Goal: Task Accomplishment & Management: Use online tool/utility

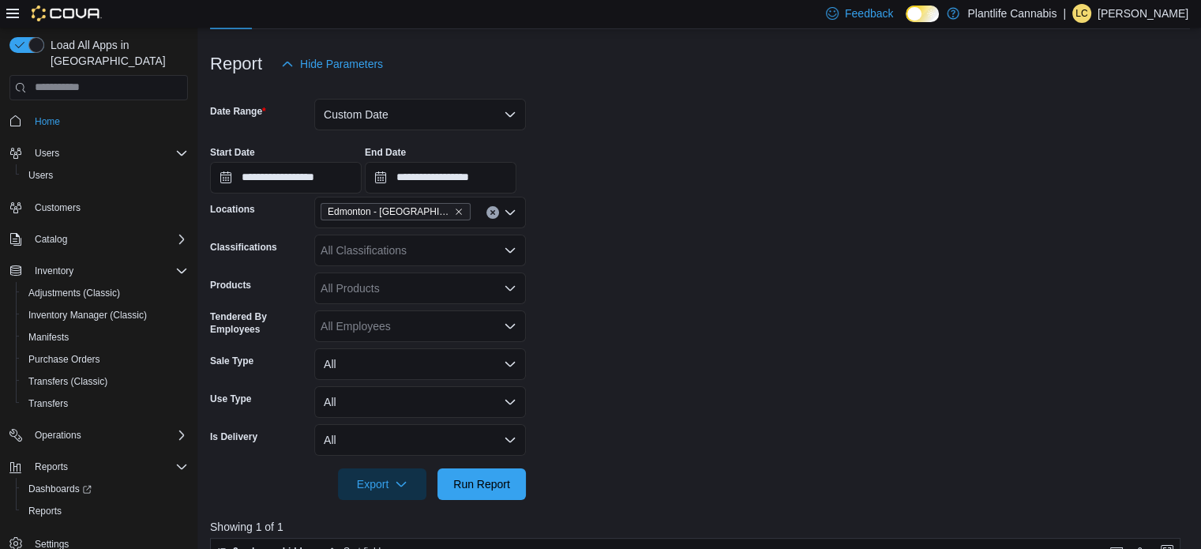
scroll to position [159, 0]
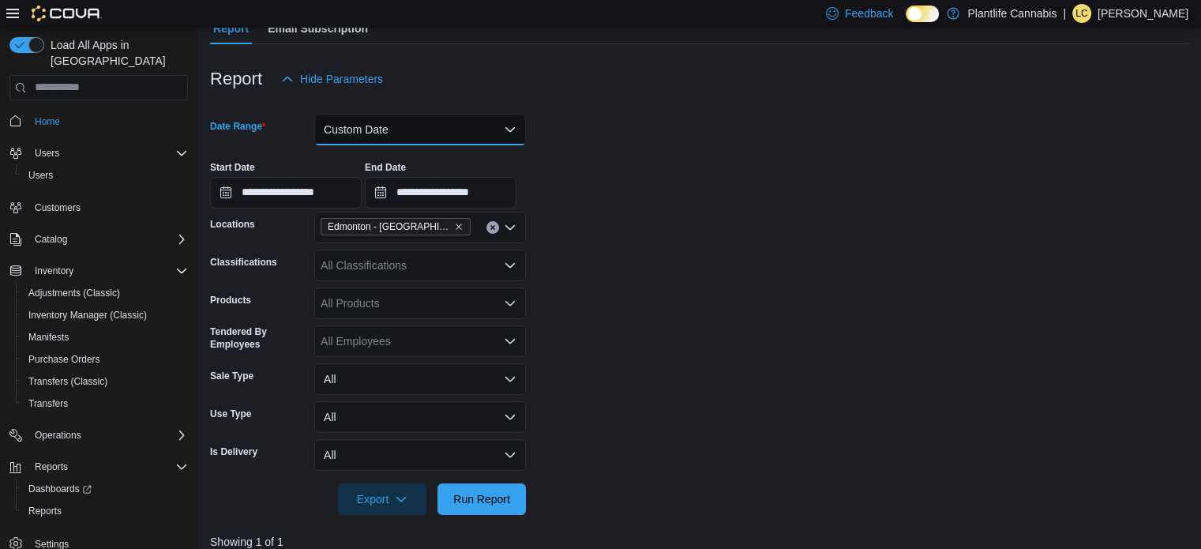
click at [408, 136] on button "Custom Date" at bounding box center [420, 130] width 212 height 32
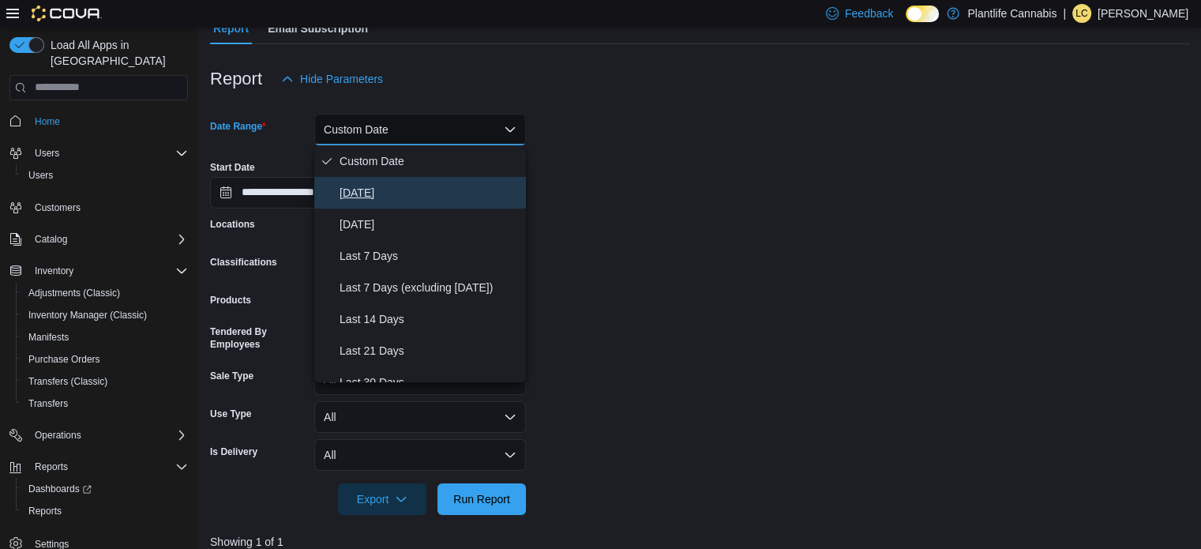
click at [380, 181] on button "[DATE]" at bounding box center [420, 193] width 212 height 32
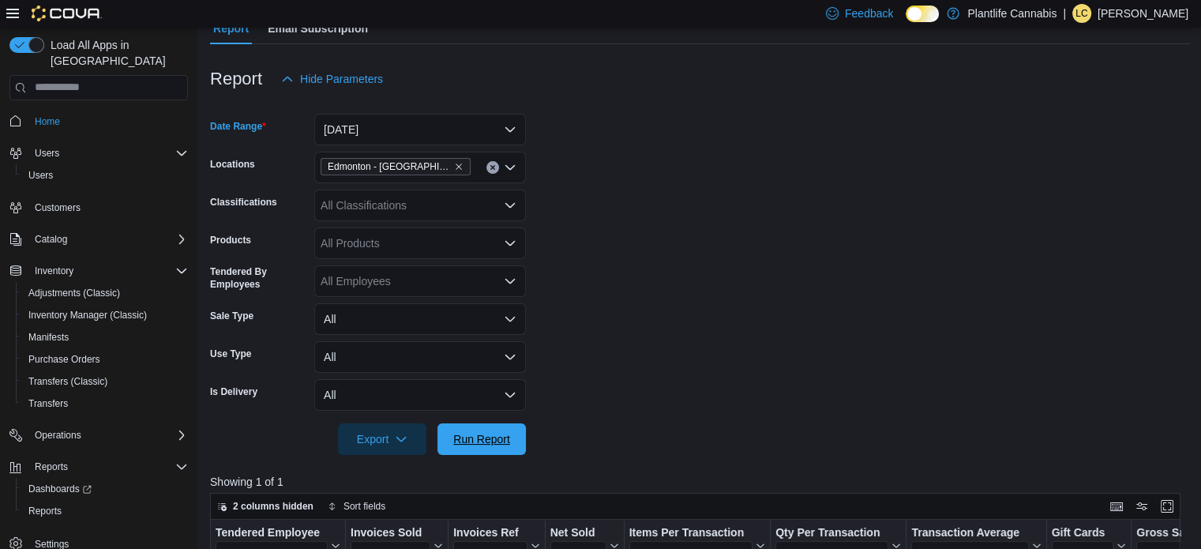
click at [480, 429] on span "Run Report" at bounding box center [482, 439] width 70 height 32
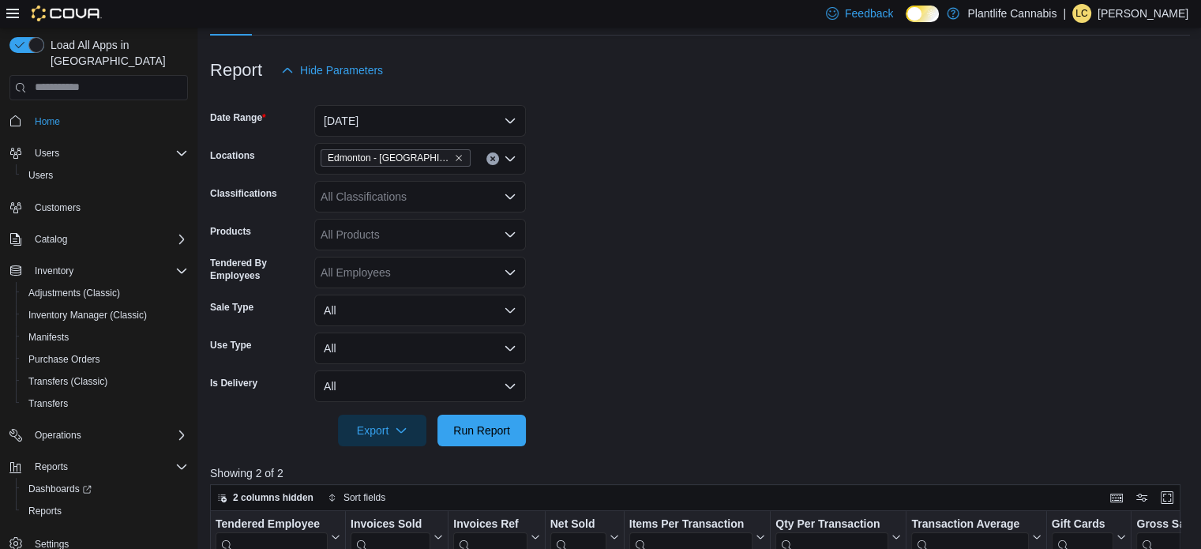
scroll to position [159, 0]
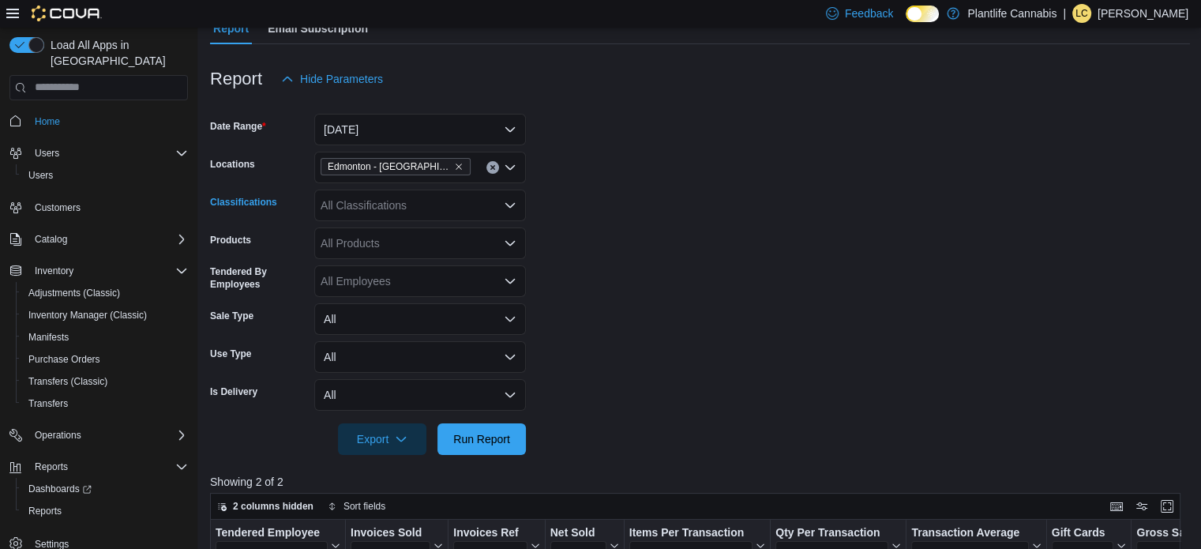
click at [408, 214] on div "All Classifications" at bounding box center [420, 206] width 212 height 32
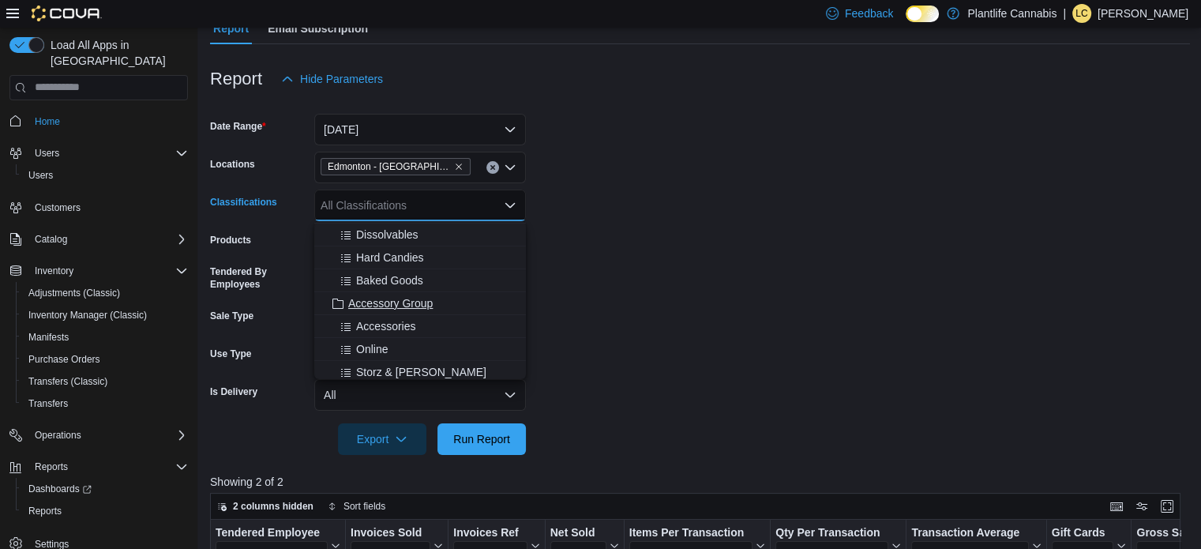
click at [385, 320] on span "Accessories" at bounding box center [385, 326] width 59 height 16
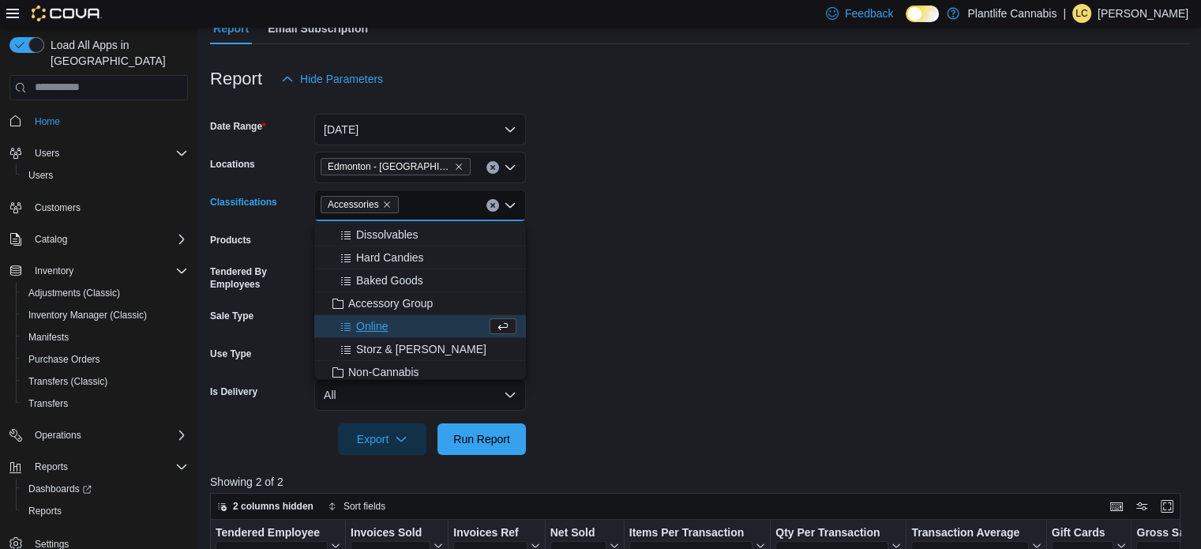
click at [389, 320] on div "Online" at bounding box center [405, 326] width 163 height 16
click at [387, 325] on span "Storz & [PERSON_NAME]" at bounding box center [421, 326] width 130 height 16
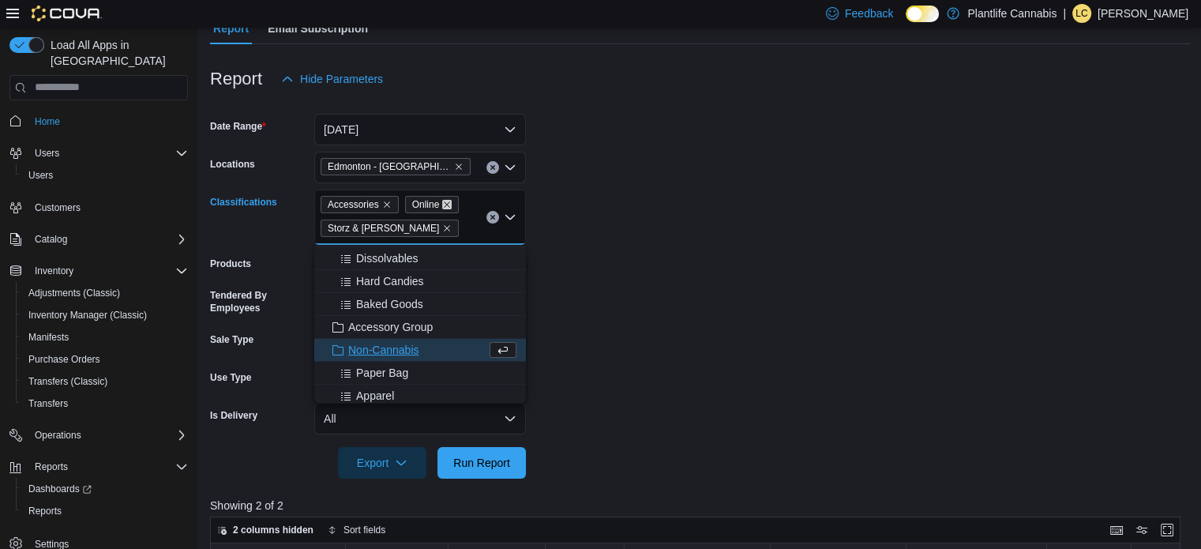
click at [445, 205] on icon "Remove Online from selection in this group" at bounding box center [446, 204] width 9 height 9
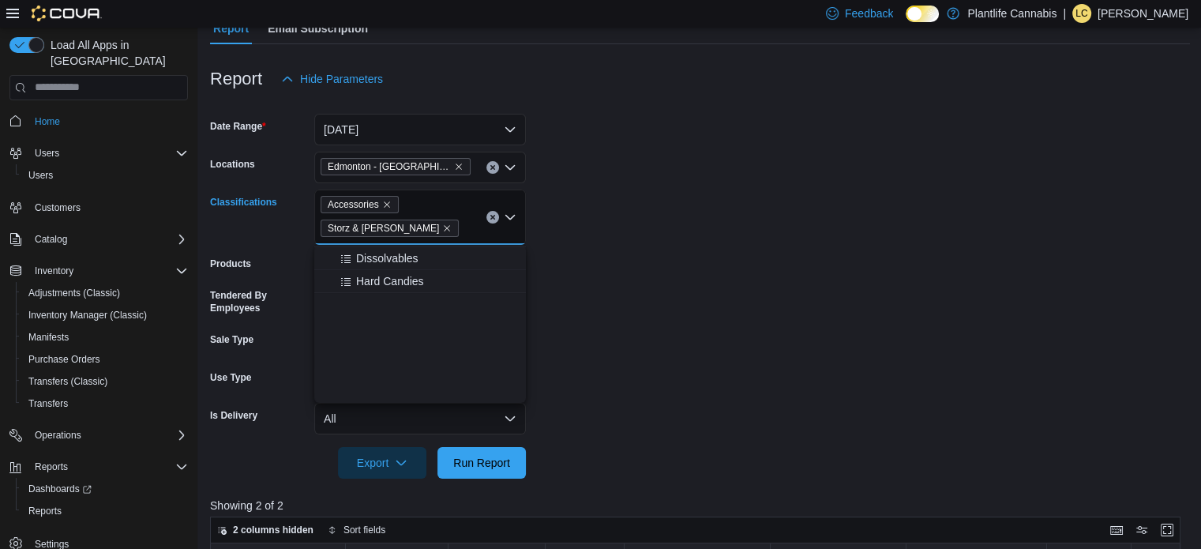
scroll to position [0, 0]
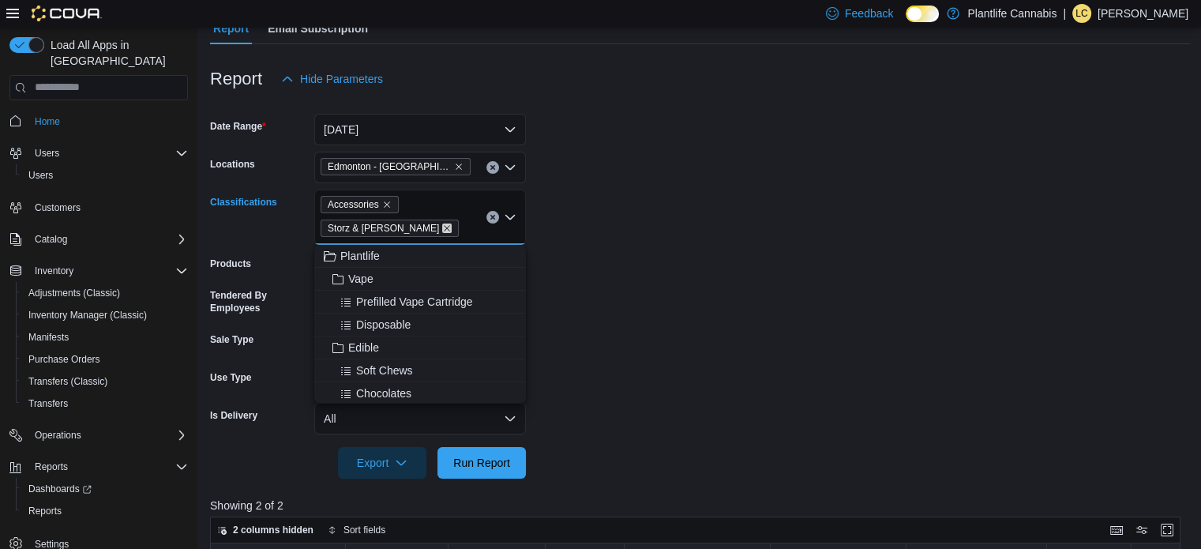
click at [442, 227] on icon "Remove Storz & Bickel from selection in this group" at bounding box center [446, 228] width 9 height 9
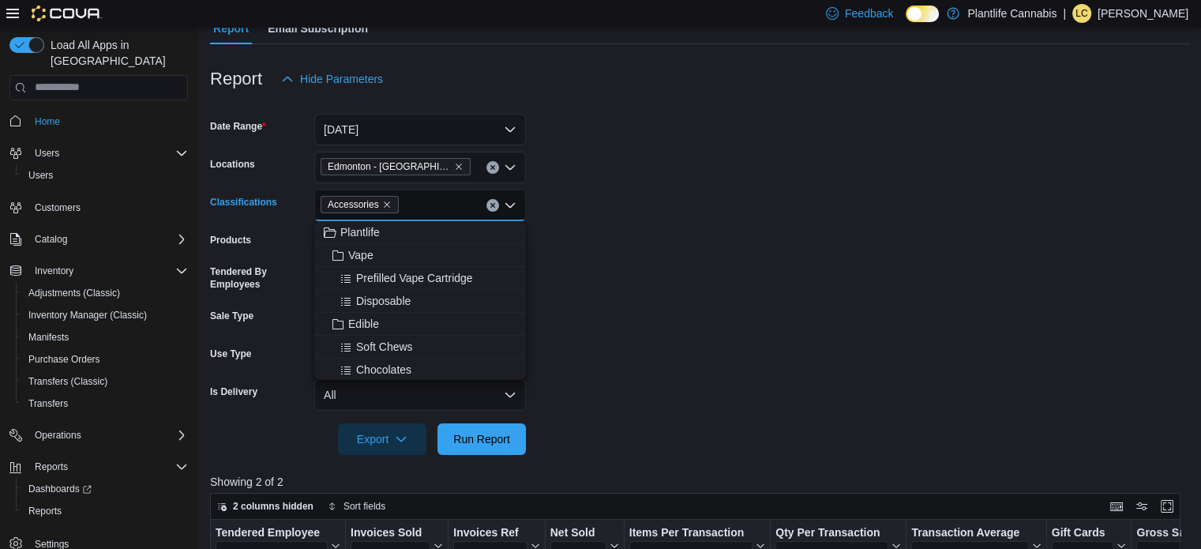
click at [664, 303] on form "Date Range [DATE] Locations [GEOGRAPHIC_DATA] - [GEOGRAPHIC_DATA] Classificatio…" at bounding box center [700, 275] width 980 height 360
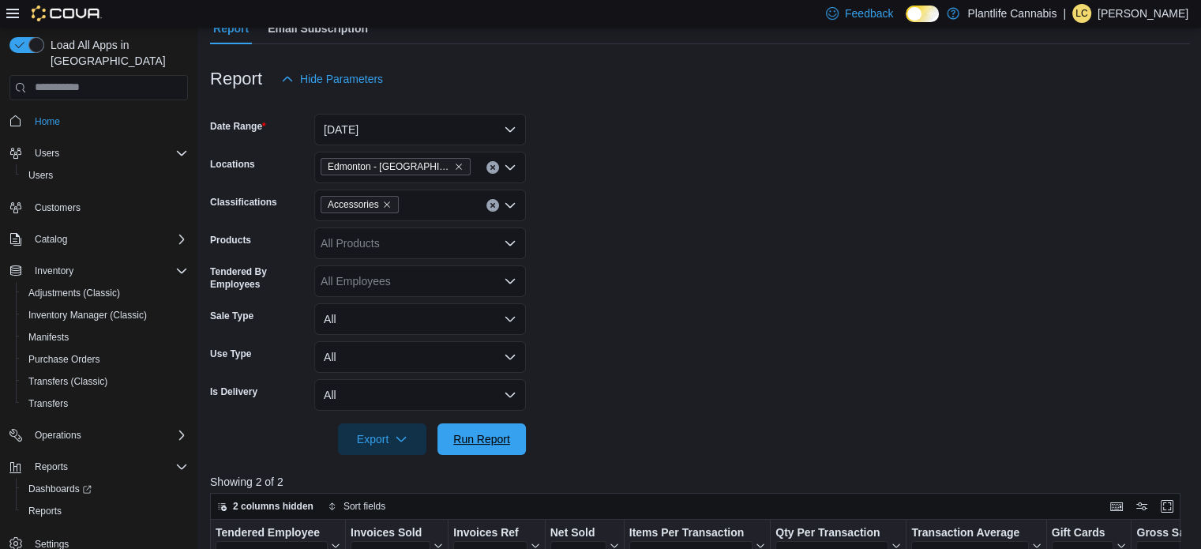
click at [464, 435] on span "Run Report" at bounding box center [482, 439] width 70 height 32
click at [489, 429] on span "Run Report" at bounding box center [482, 439] width 70 height 32
click at [488, 206] on button "Clear input" at bounding box center [493, 205] width 13 height 13
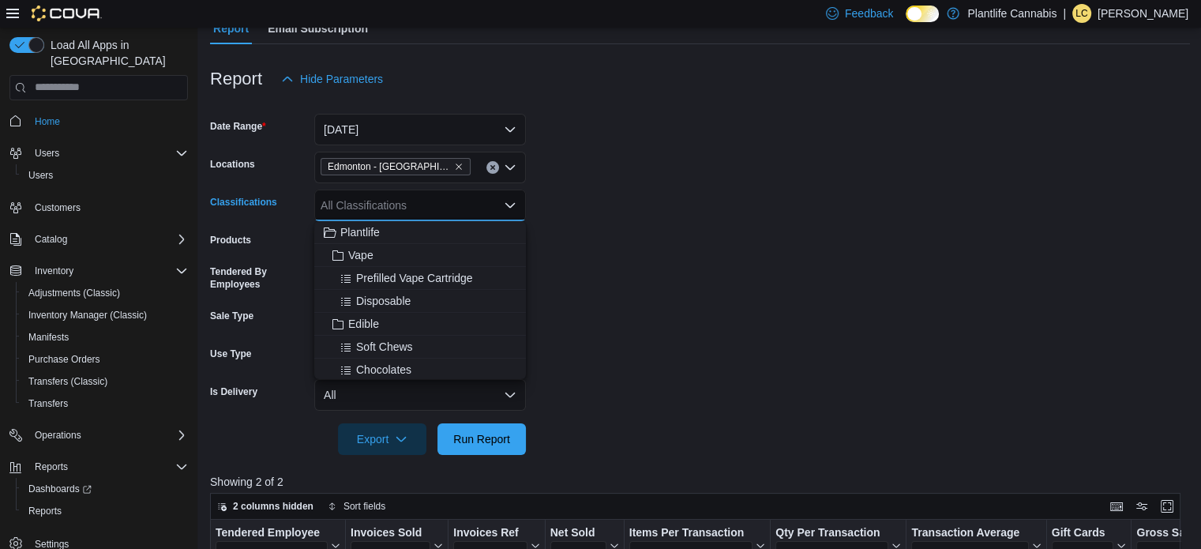
click at [476, 460] on div at bounding box center [700, 464] width 980 height 19
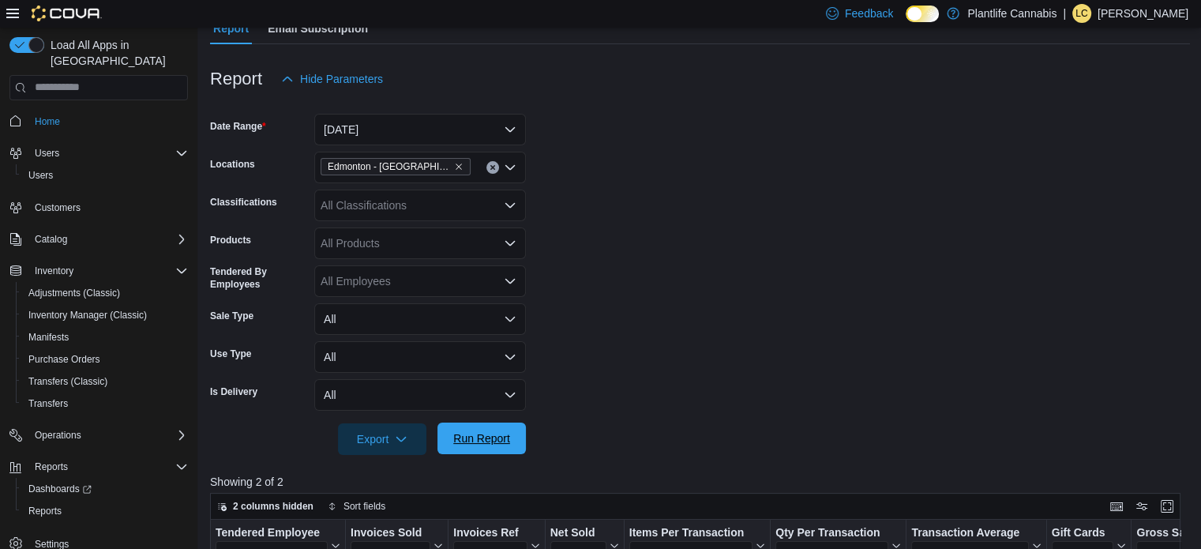
click at [483, 438] on span "Run Report" at bounding box center [481, 438] width 57 height 16
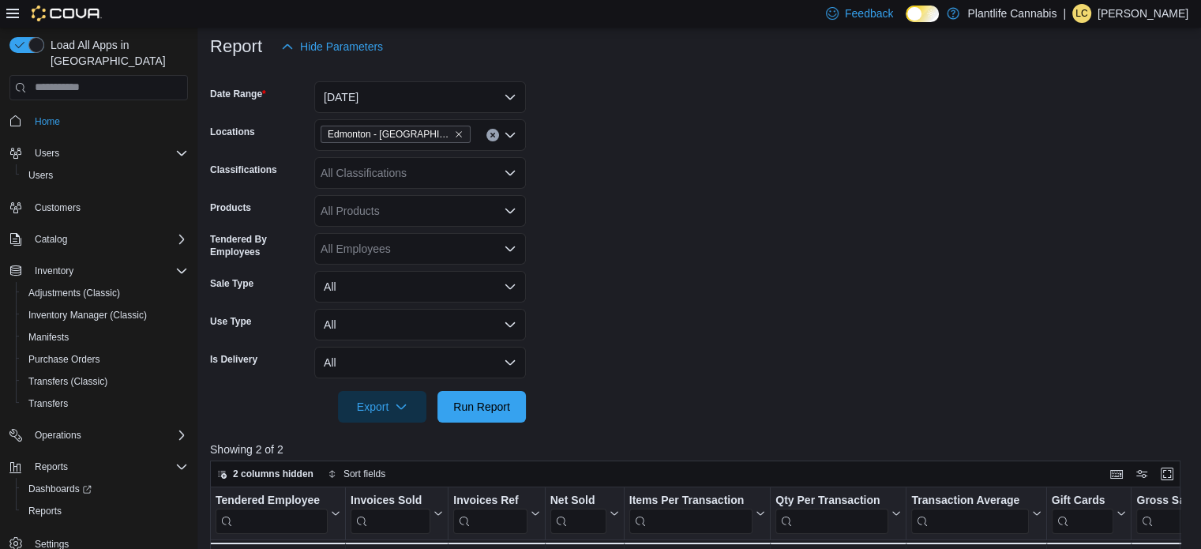
scroll to position [80, 0]
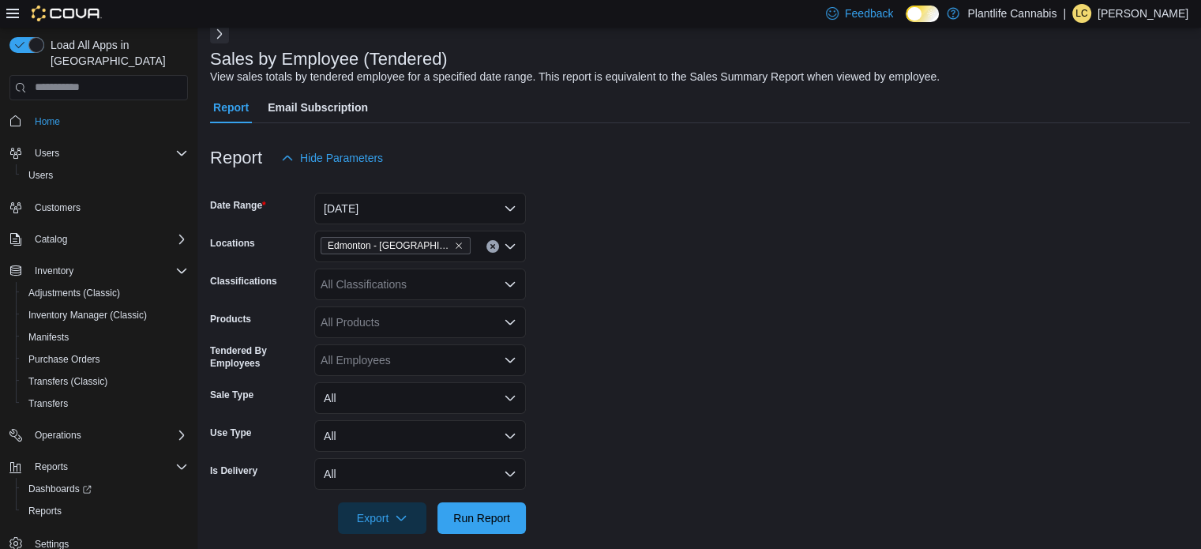
click at [385, 291] on div "All Classifications" at bounding box center [420, 285] width 212 height 32
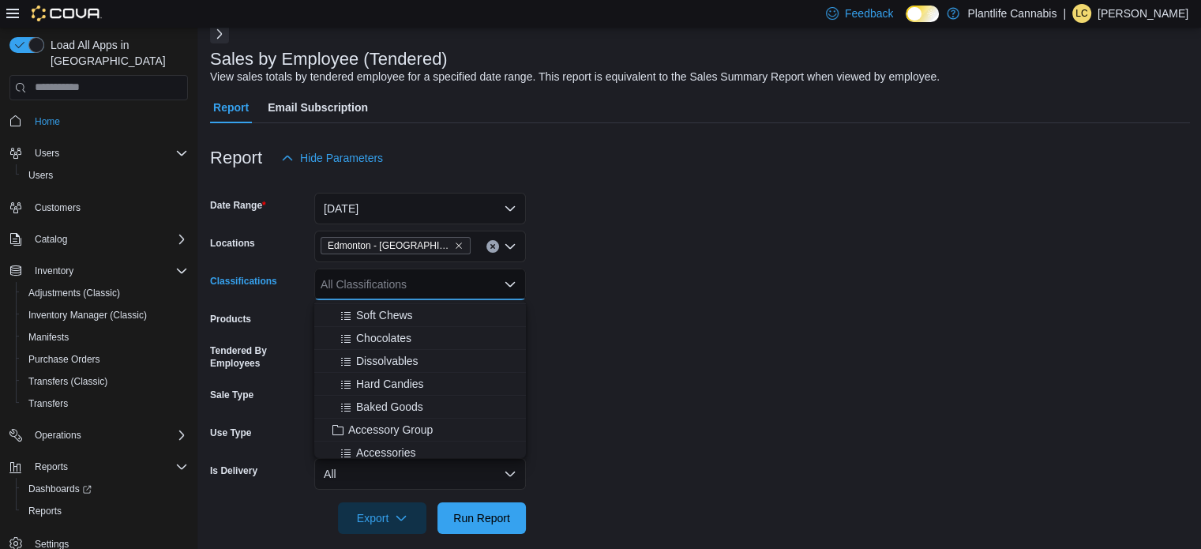
scroll to position [158, 0]
click at [401, 386] on span "Accessory Group" at bounding box center [390, 382] width 85 height 16
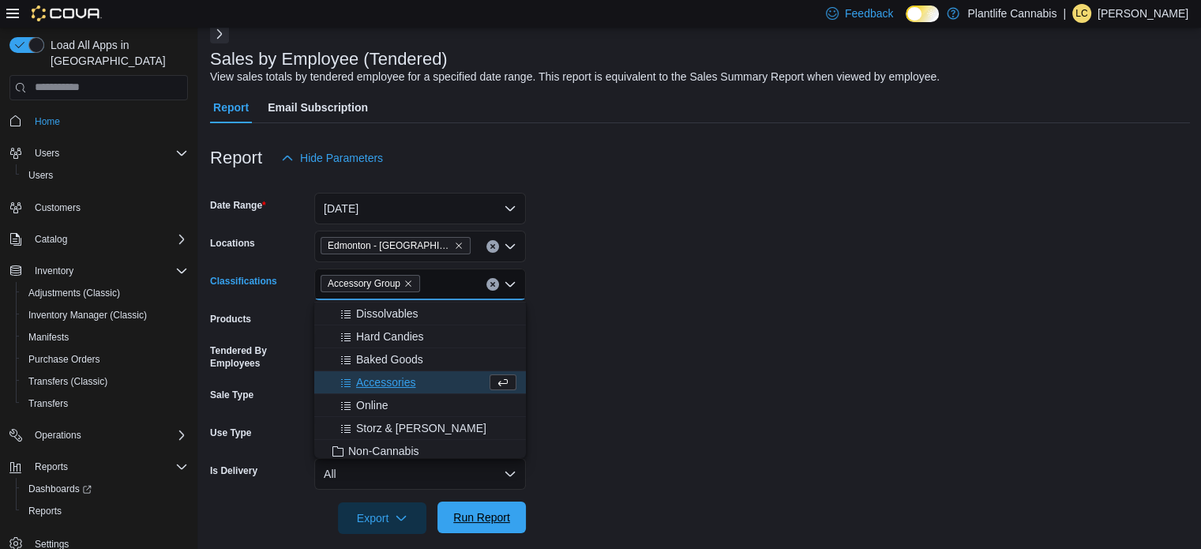
click at [502, 508] on span "Run Report" at bounding box center [482, 518] width 70 height 32
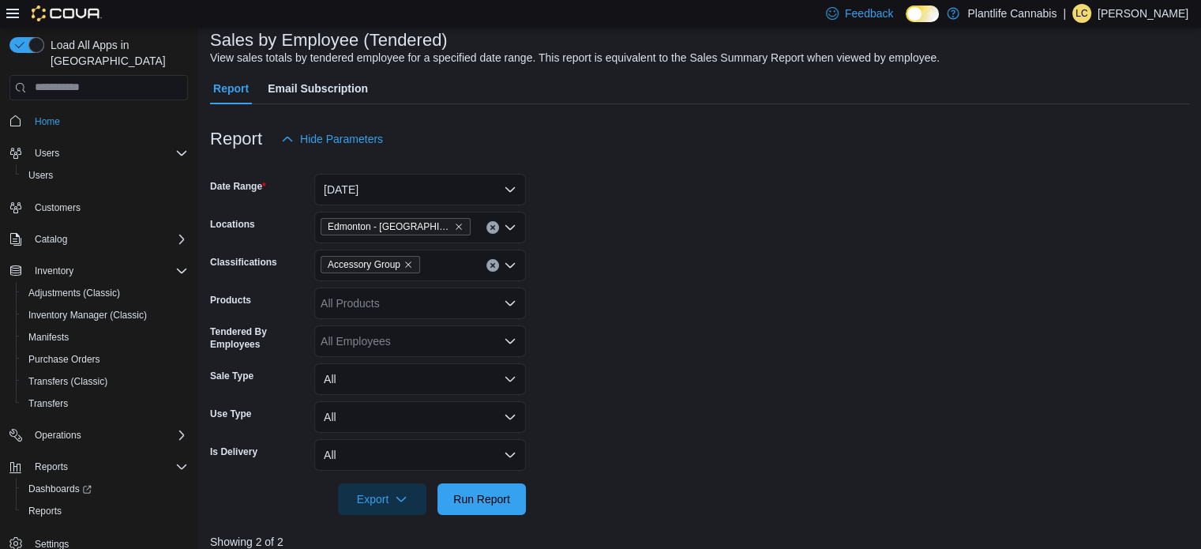
scroll to position [80, 0]
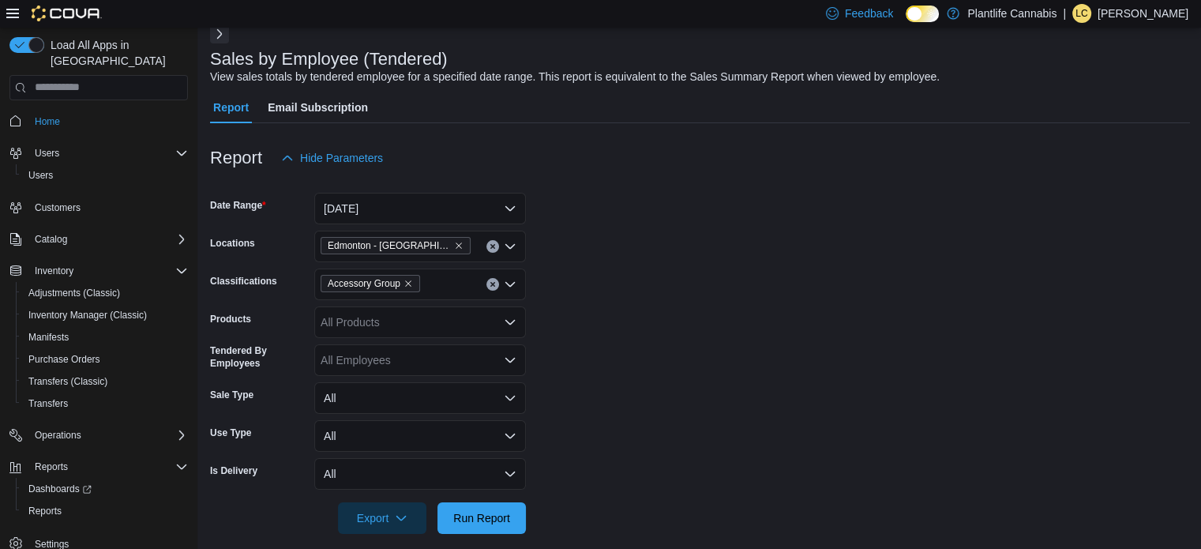
click at [487, 284] on button "Clear input" at bounding box center [493, 284] width 13 height 13
click at [473, 506] on span "Run Report" at bounding box center [482, 518] width 70 height 32
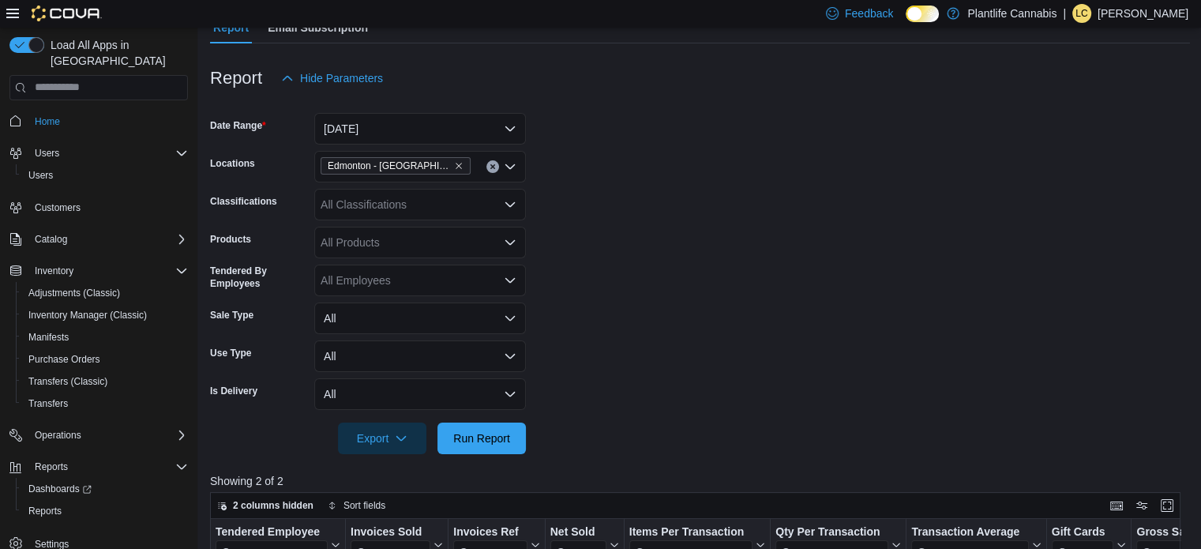
scroll to position [159, 0]
click at [554, 348] on form "Date Range [DATE] Locations [GEOGRAPHIC_DATA] - [GEOGRAPHIC_DATA] Classificatio…" at bounding box center [700, 275] width 980 height 360
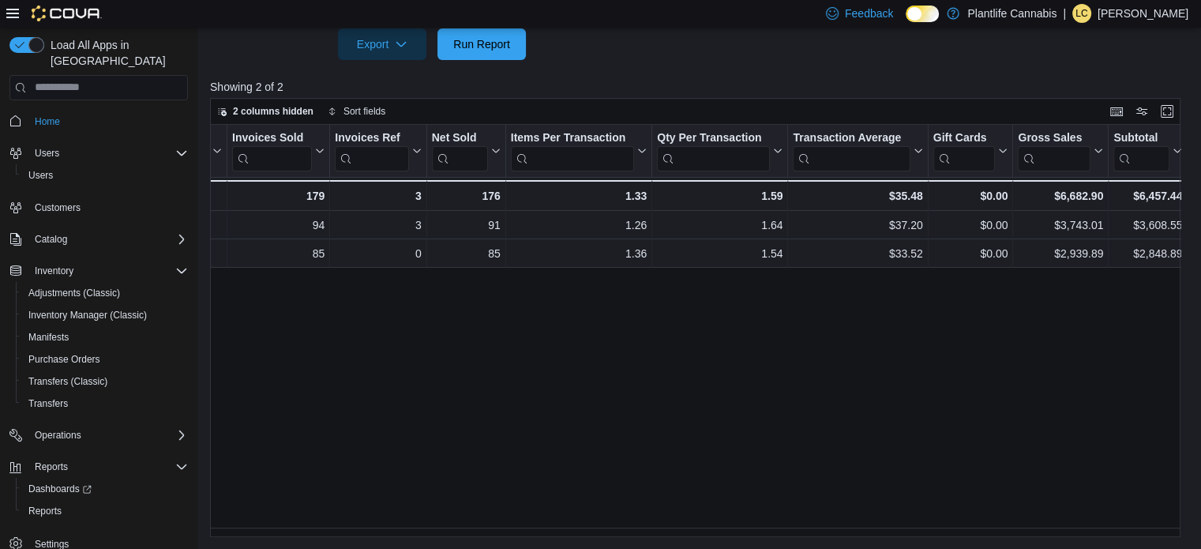
scroll to position [0, 0]
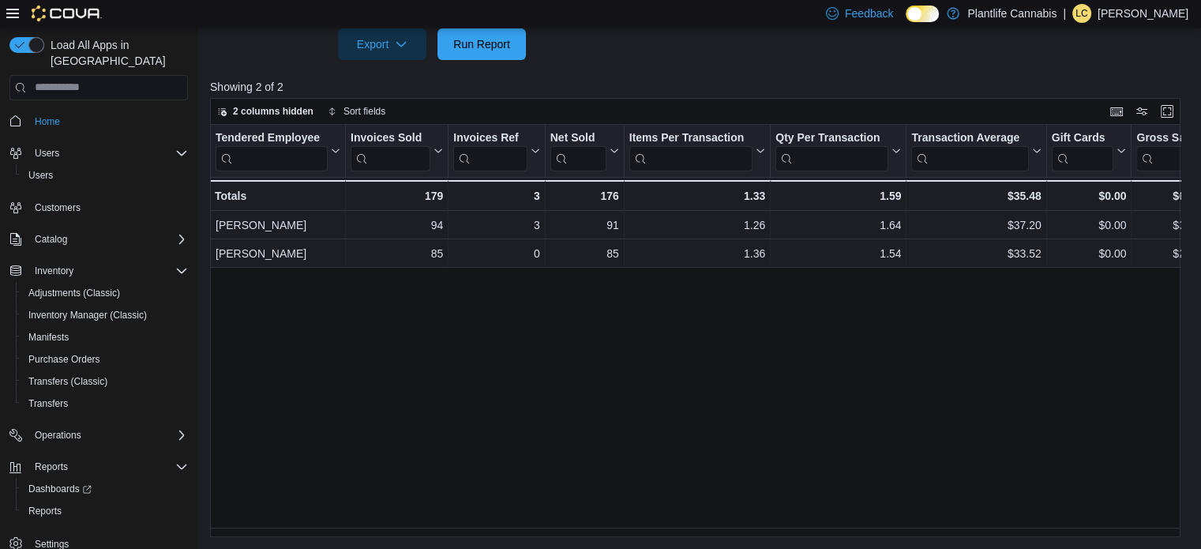
drag, startPoint x: 629, startPoint y: 370, endPoint x: 738, endPoint y: 371, distance: 109.0
click at [629, 369] on div "Tendered Employee Click to view column header actions Invoices Sold Click to vi…" at bounding box center [700, 331] width 980 height 413
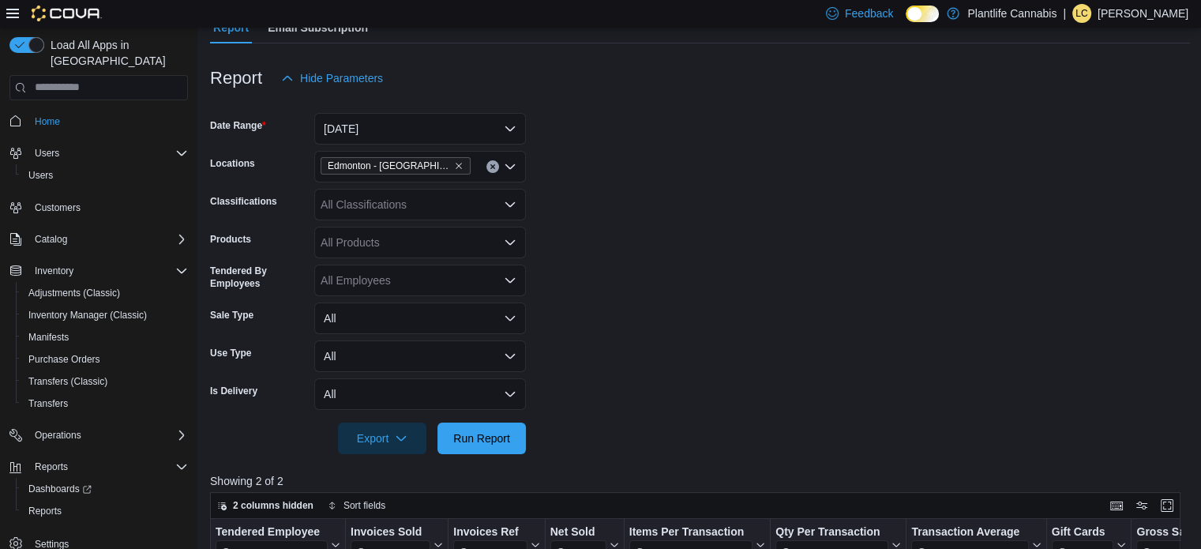
scroll to position [159, 0]
click at [370, 130] on button "[DATE]" at bounding box center [420, 130] width 212 height 32
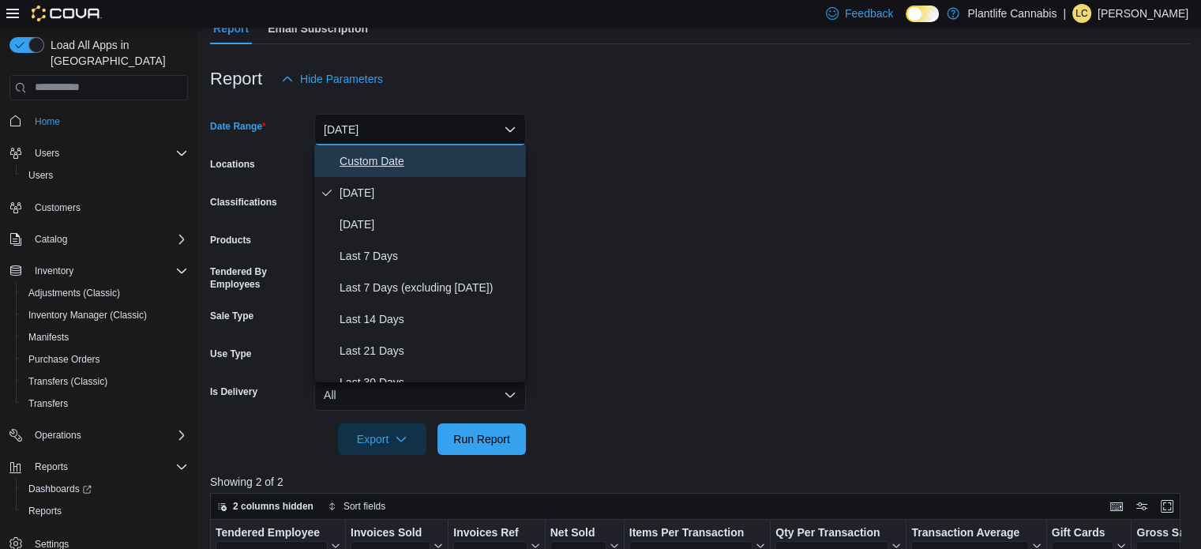
click at [381, 170] on button "Custom Date" at bounding box center [420, 161] width 212 height 32
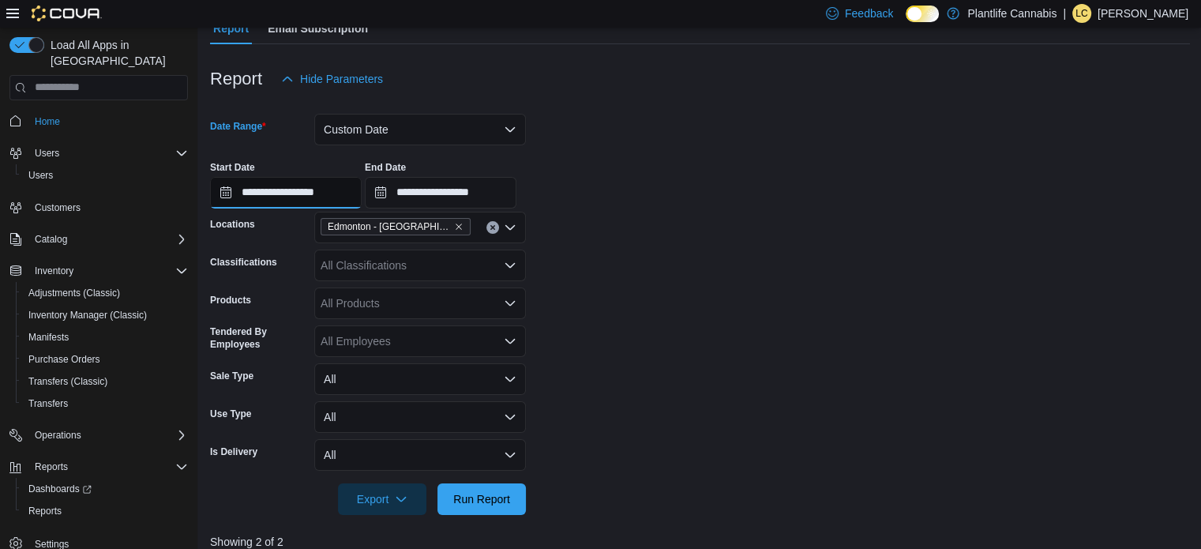
click at [325, 205] on input "**********" at bounding box center [286, 193] width 152 height 32
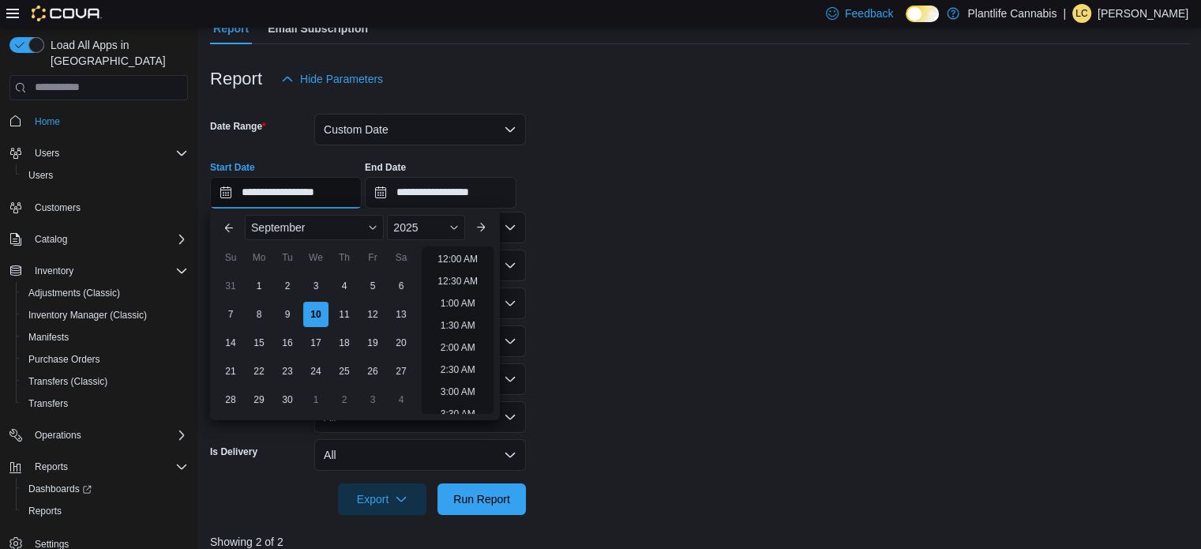
scroll to position [867, 0]
click at [462, 255] on li "7:30 PM" at bounding box center [458, 254] width 48 height 19
type input "**********"
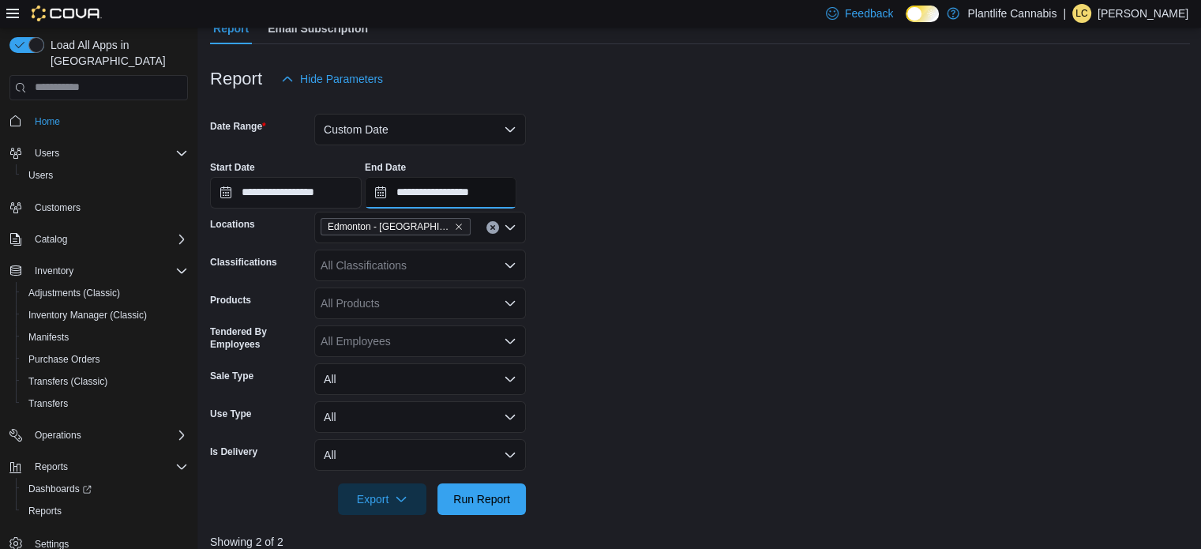
click at [474, 197] on input "**********" at bounding box center [441, 193] width 152 height 32
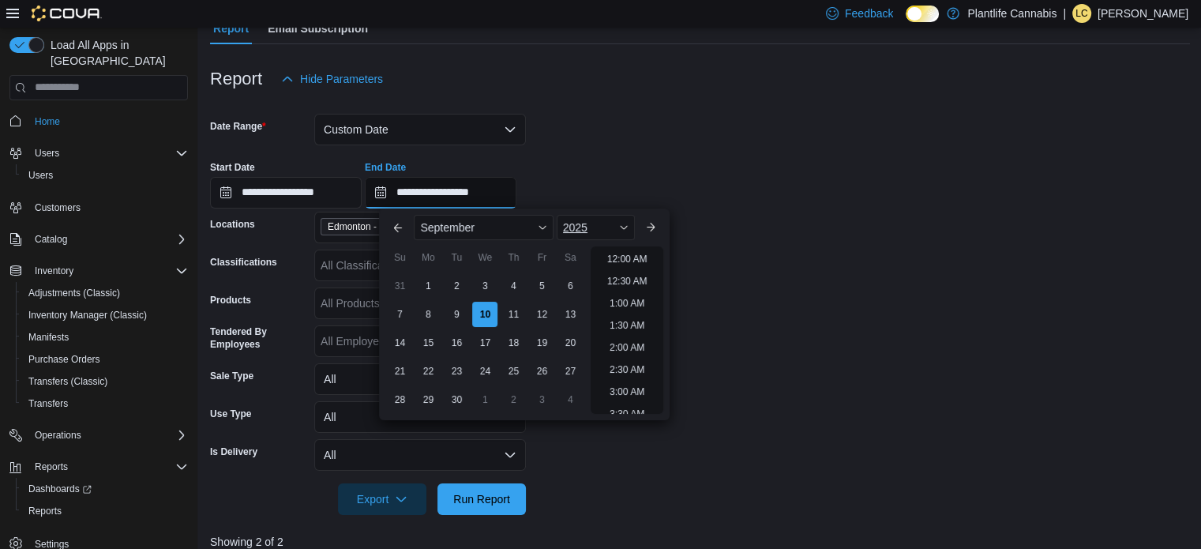
scroll to position [897, 0]
click at [621, 268] on li "8:30 PM" at bounding box center [627, 268] width 48 height 19
type input "**********"
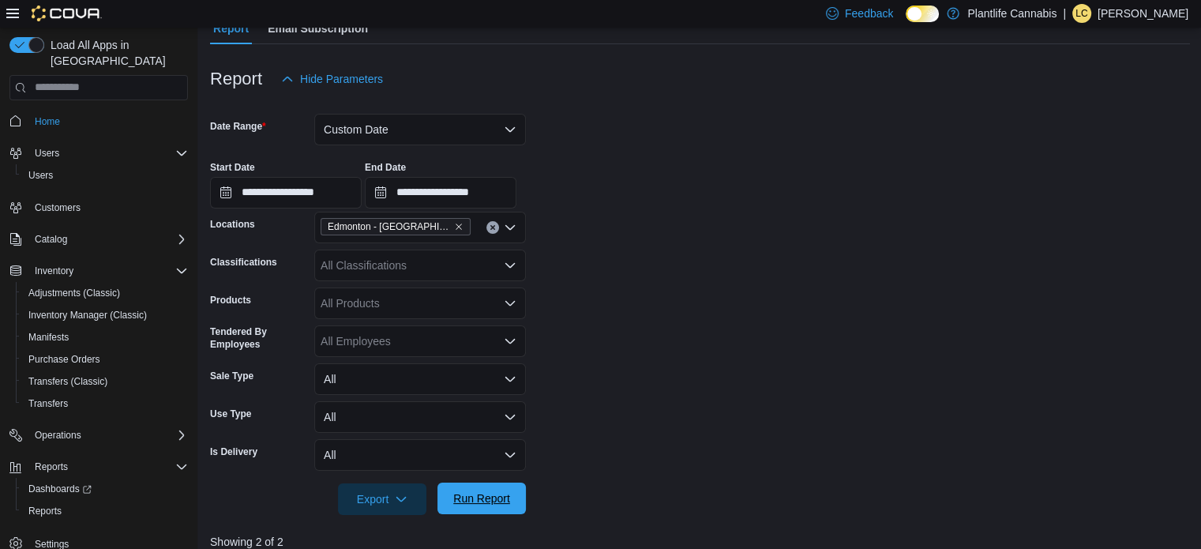
drag, startPoint x: 479, startPoint y: 491, endPoint x: 488, endPoint y: 492, distance: 9.5
click at [479, 492] on span "Run Report" at bounding box center [481, 499] width 57 height 16
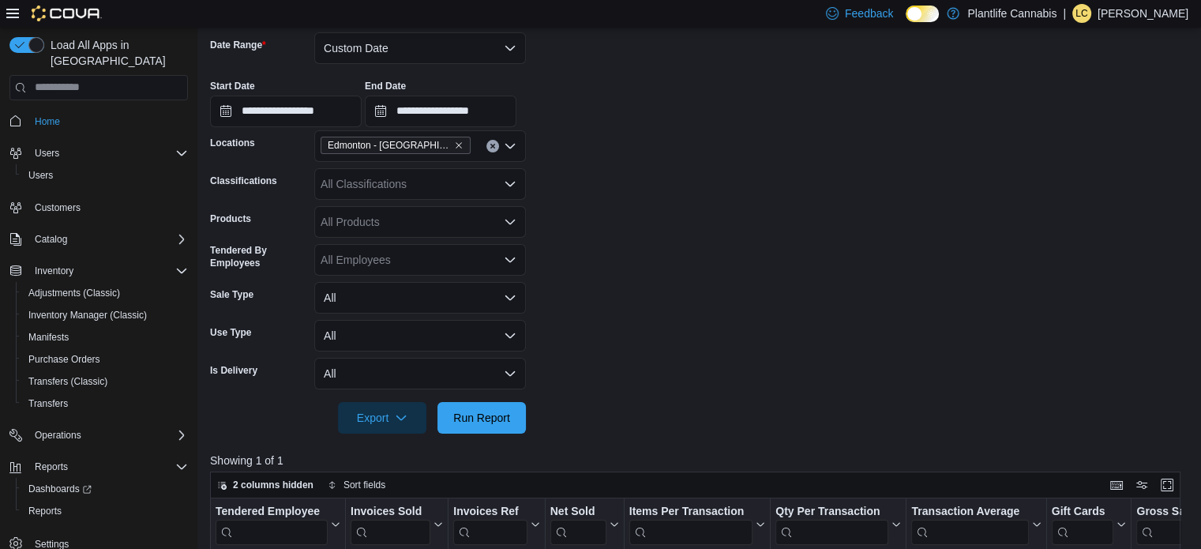
scroll to position [238, 0]
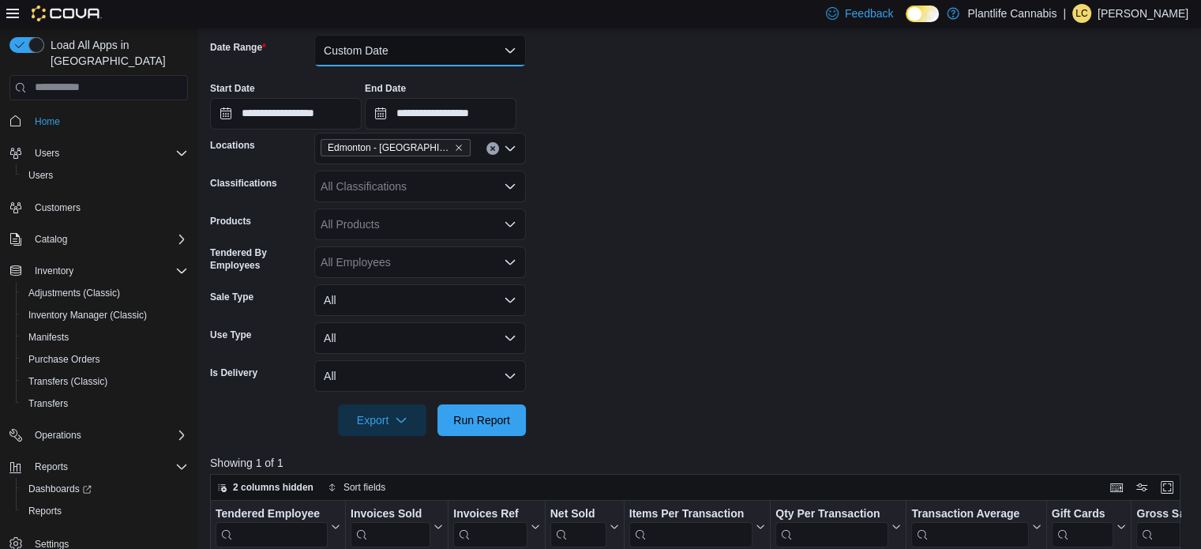
click at [397, 47] on button "Custom Date" at bounding box center [420, 51] width 212 height 32
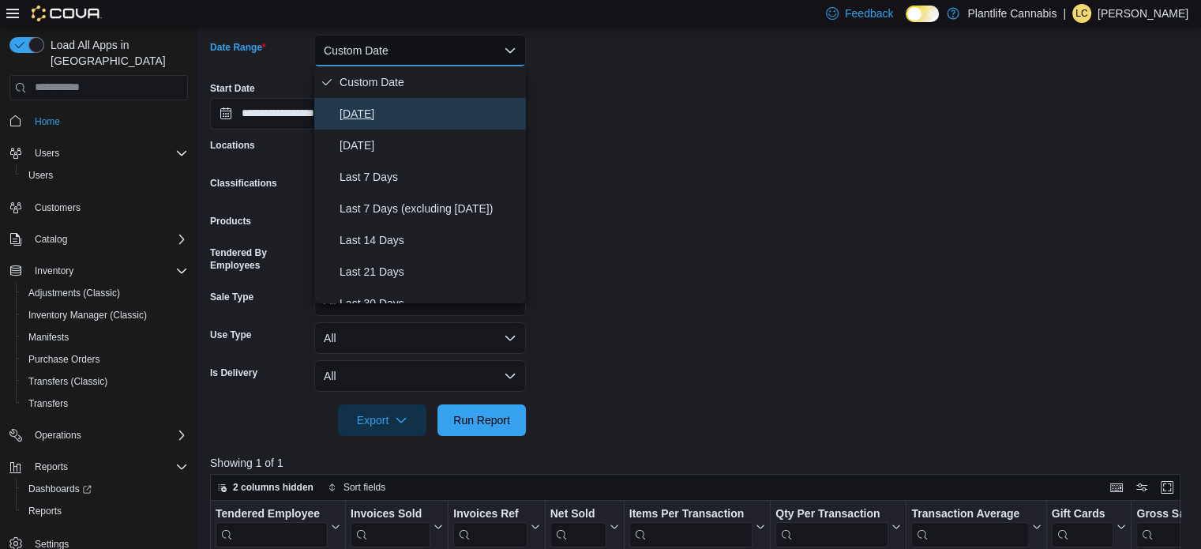
click at [398, 118] on span "[DATE]" at bounding box center [430, 113] width 180 height 19
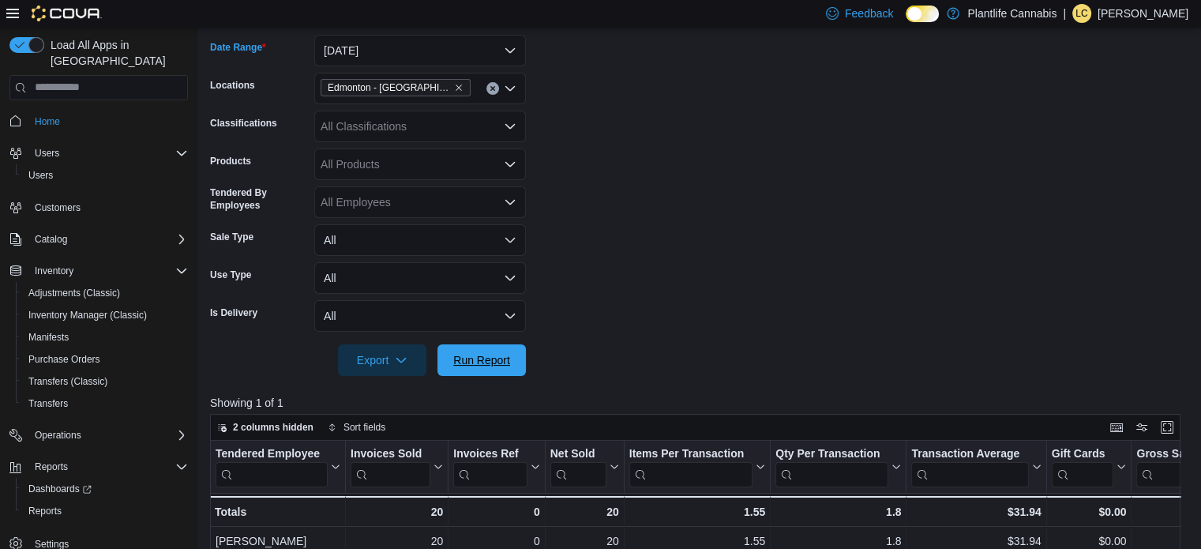
click at [483, 370] on span "Run Report" at bounding box center [482, 360] width 70 height 32
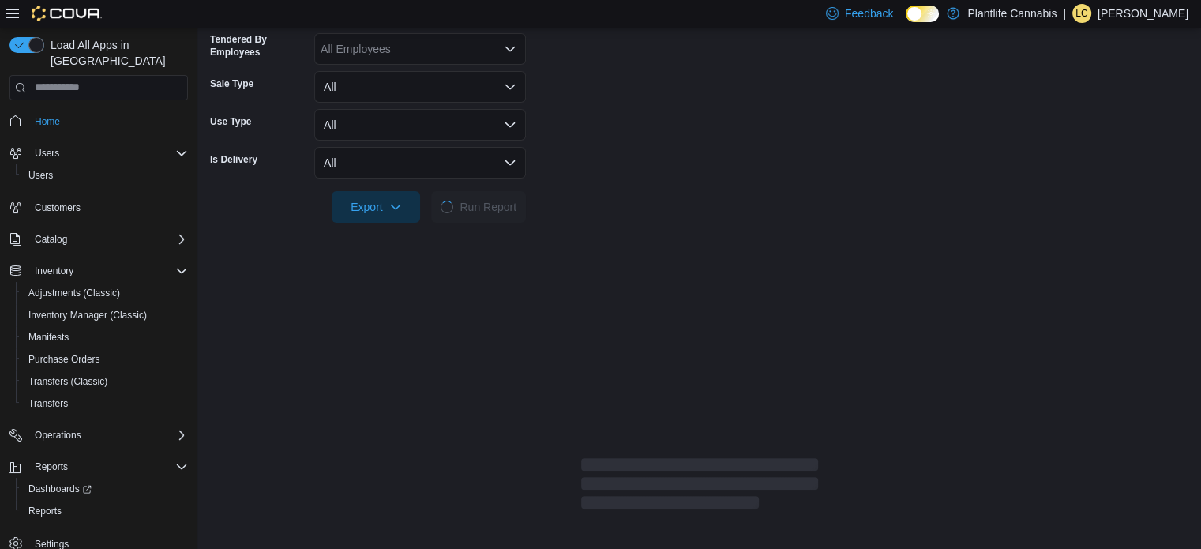
scroll to position [396, 0]
